Goal: Navigation & Orientation: Find specific page/section

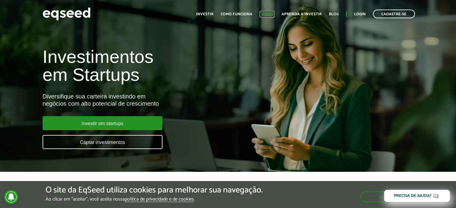
click at [268, 14] on link "Captar" at bounding box center [267, 14] width 15 height 4
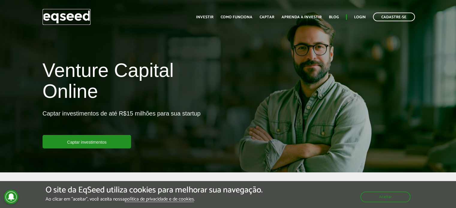
click at [67, 14] on img at bounding box center [67, 17] width 48 height 16
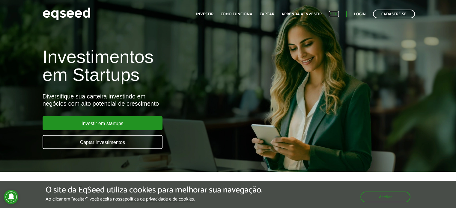
click at [335, 13] on link "Blog" at bounding box center [334, 14] width 10 height 4
